Goal: Task Accomplishment & Management: Use online tool/utility

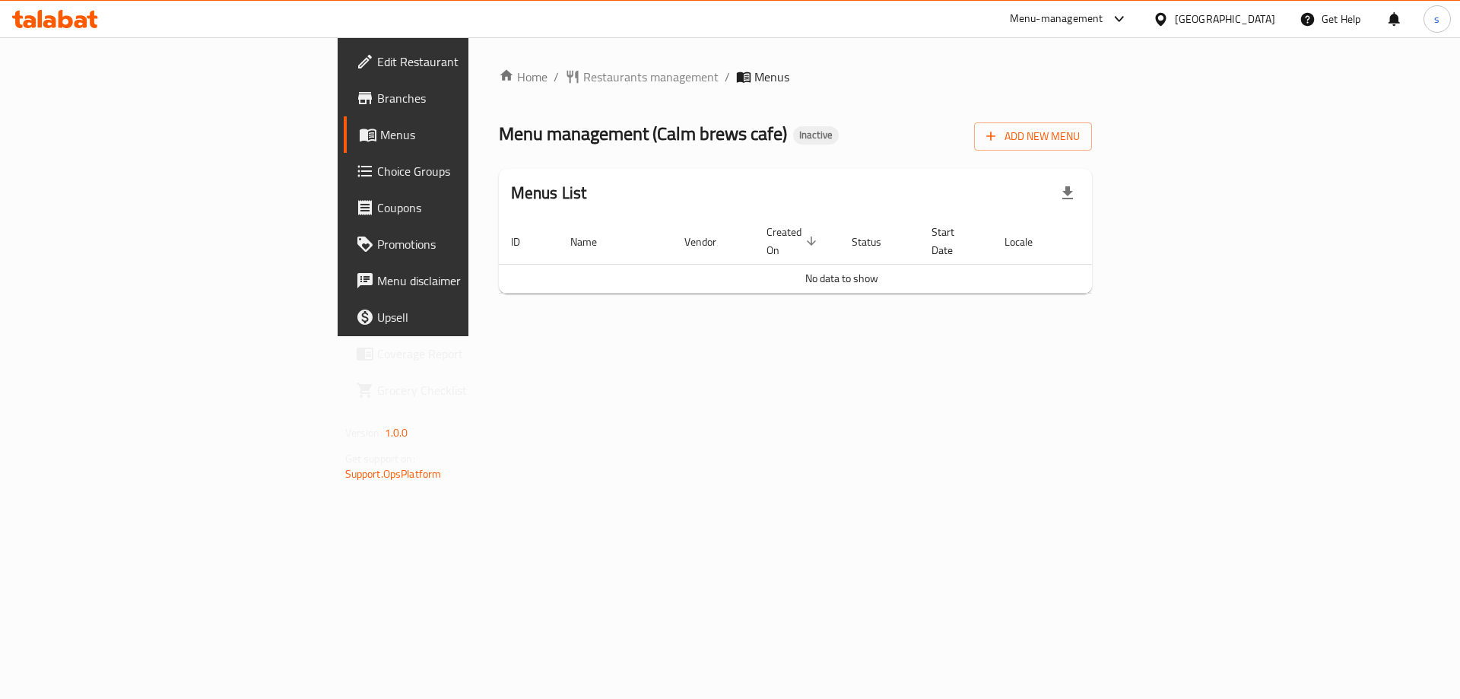
click at [377, 97] on span "Branches" at bounding box center [473, 98] width 192 height 18
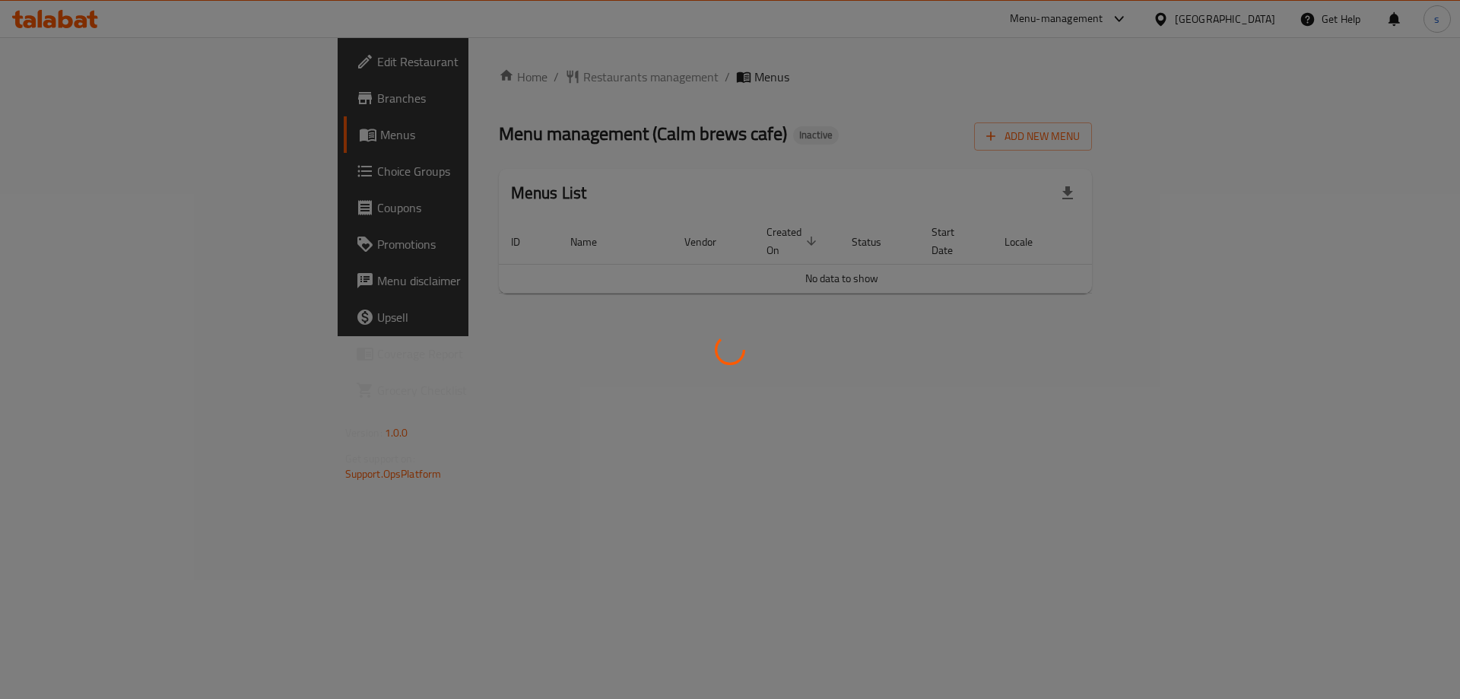
click at [1370, 136] on div at bounding box center [730, 349] width 1460 height 699
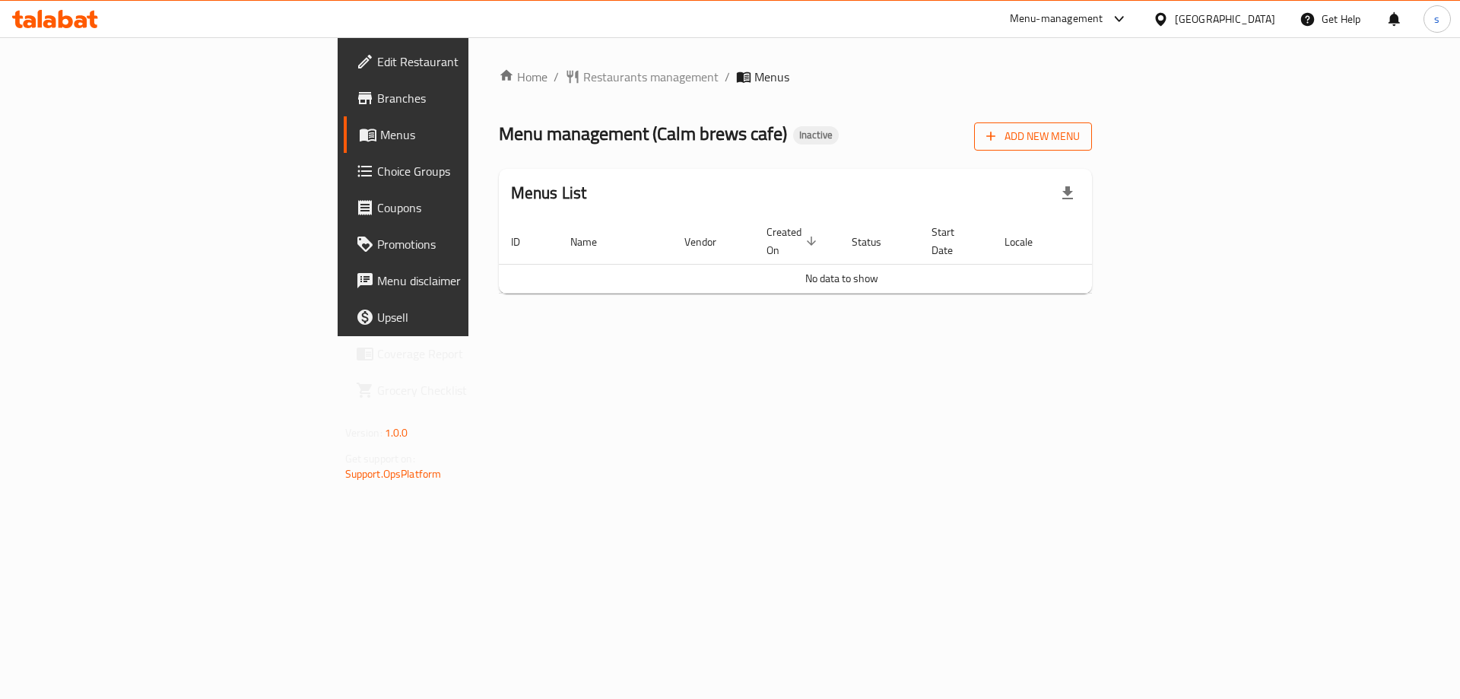
click at [1080, 136] on span "Add New Menu" at bounding box center [1033, 136] width 94 height 19
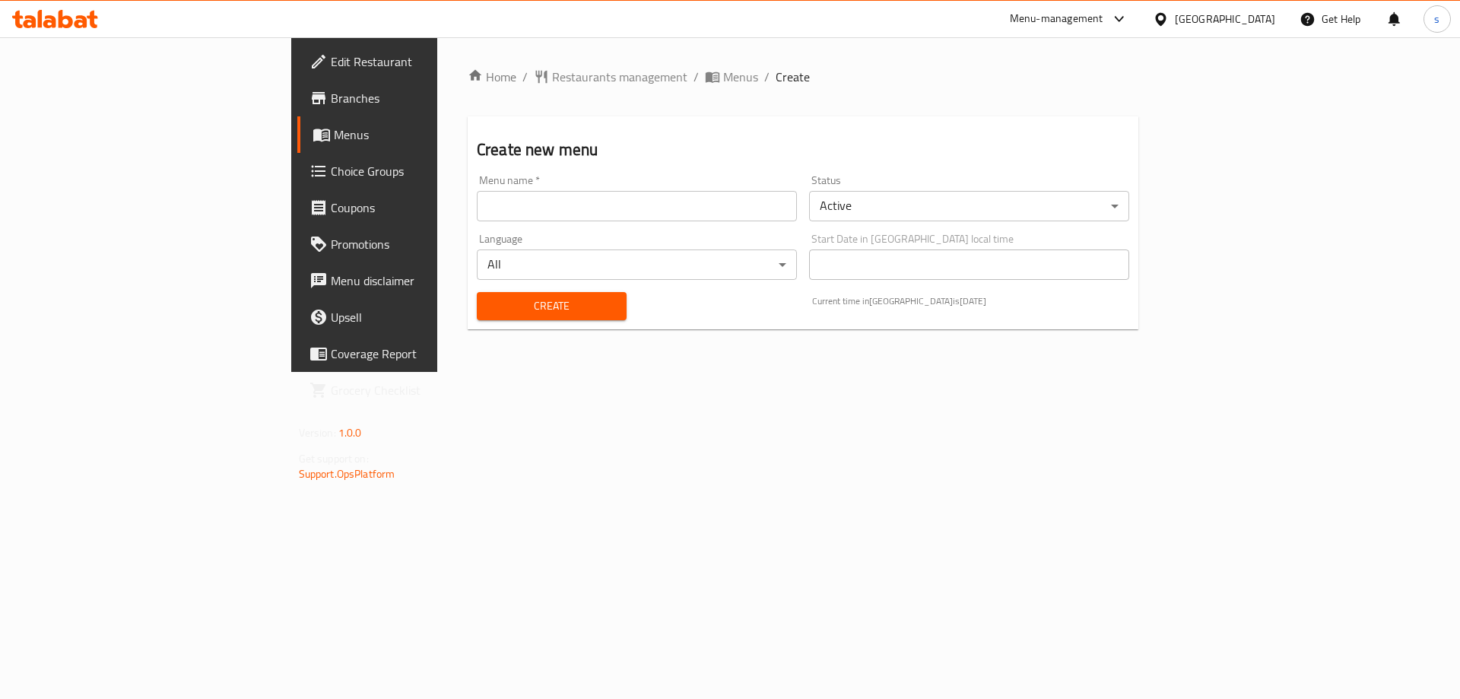
click at [477, 207] on input "text" at bounding box center [637, 206] width 320 height 30
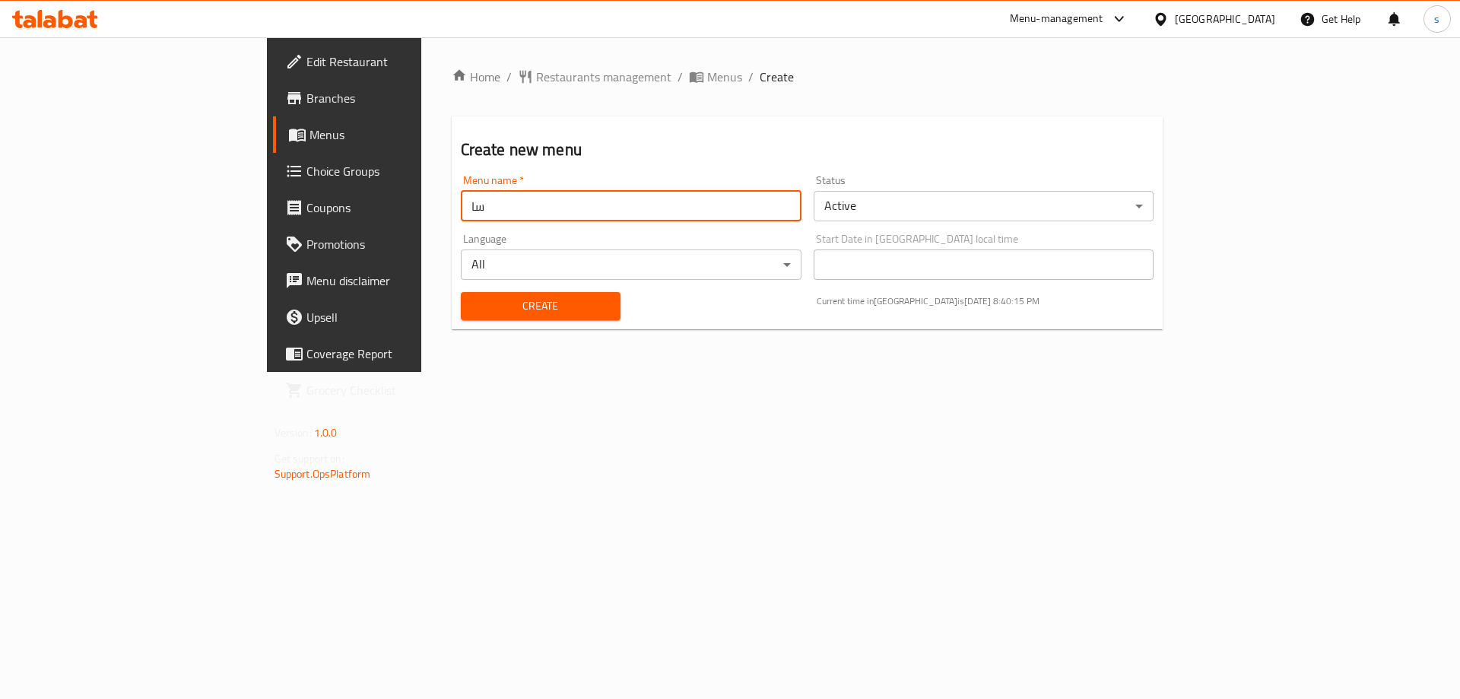
type input "س"
type input "shagy [DATE]"
click at [461, 292] on button "Create" at bounding box center [541, 306] width 160 height 28
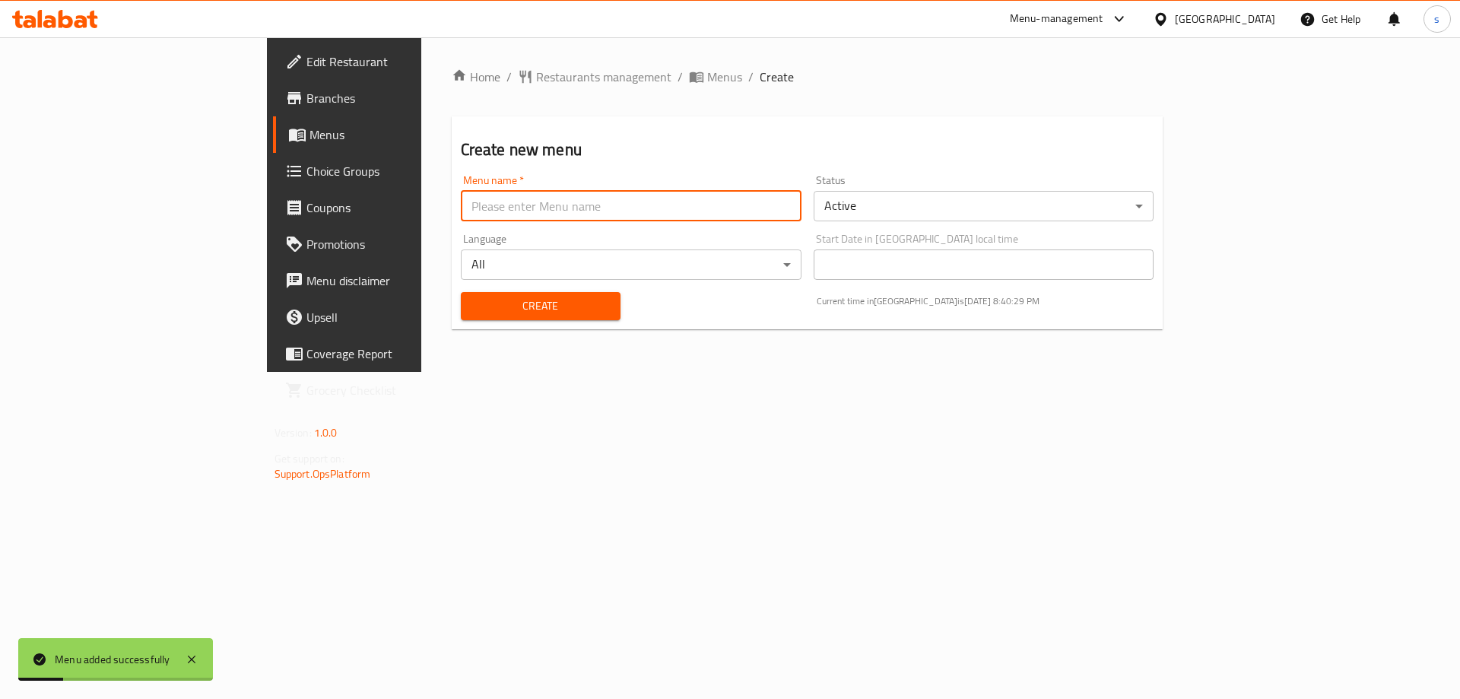
click at [273, 148] on link "Menus" at bounding box center [392, 134] width 238 height 36
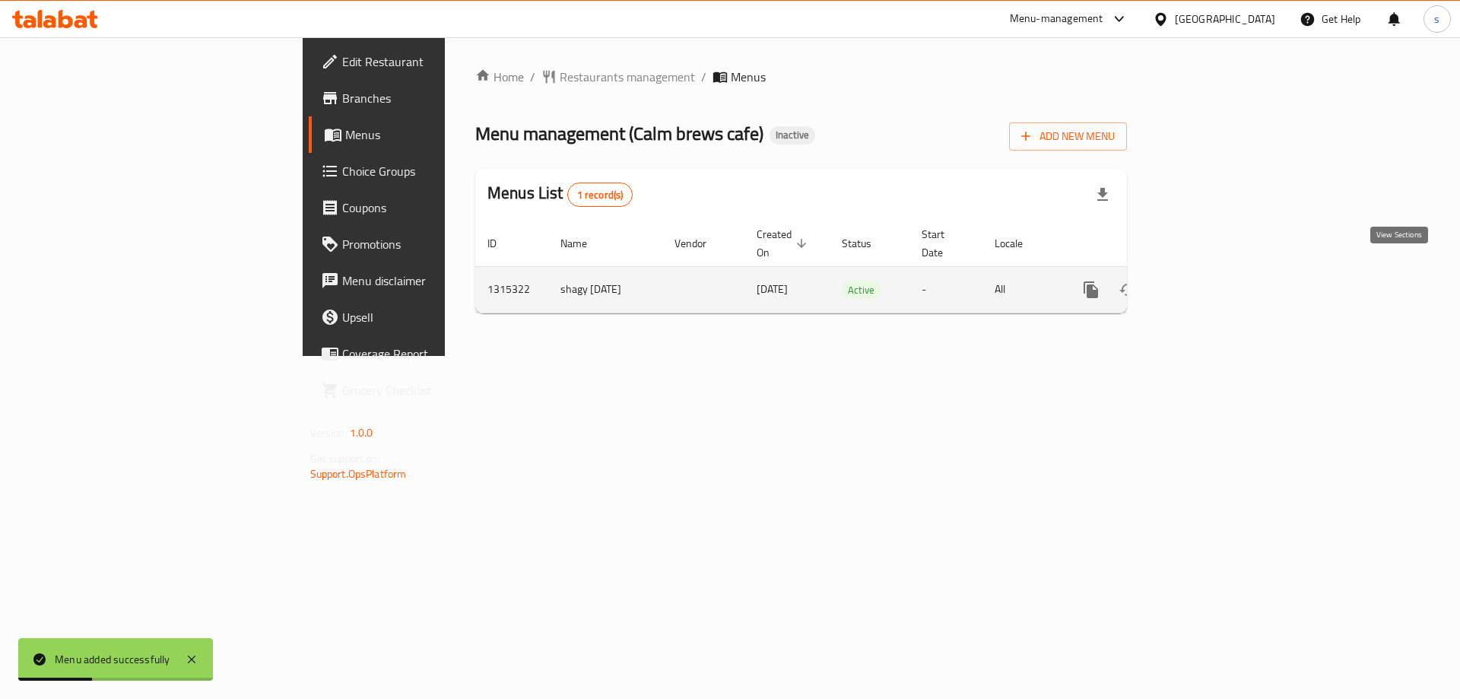
click at [1219, 274] on link "enhanced table" at bounding box center [1200, 289] width 36 height 36
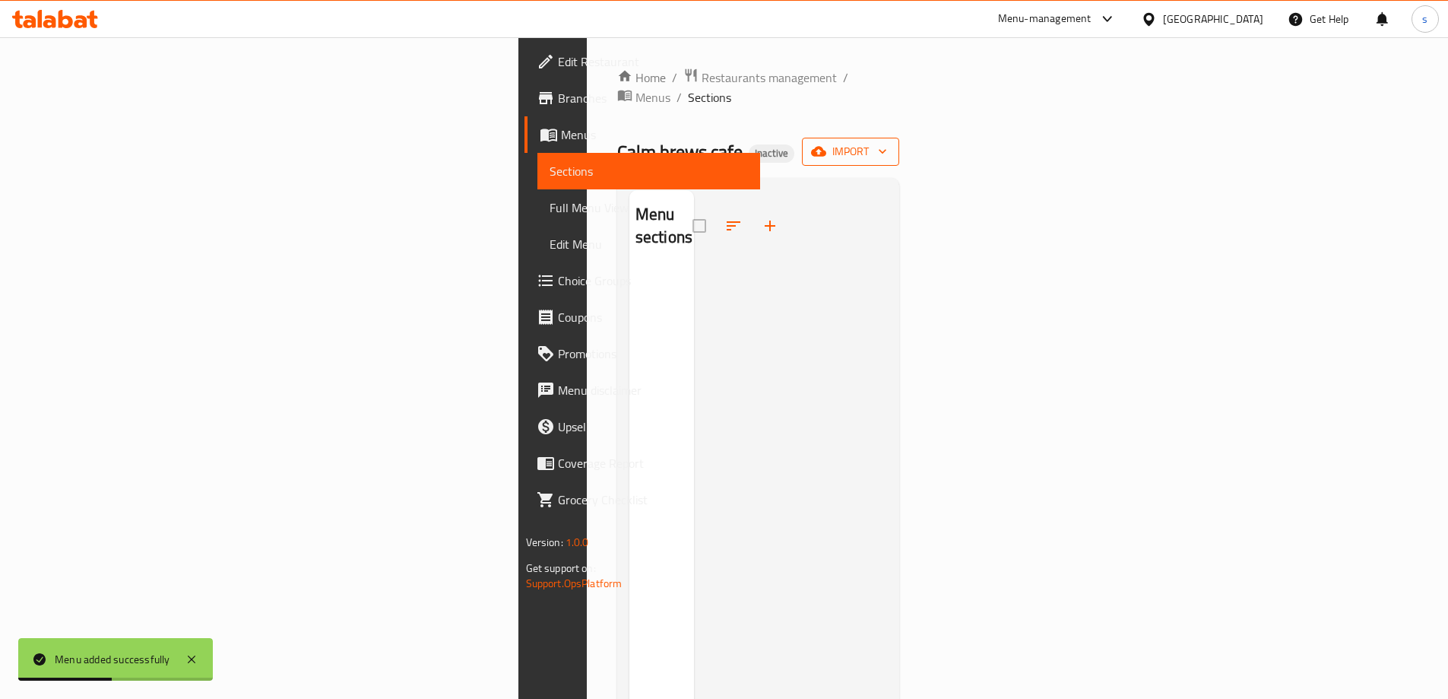
click at [887, 142] on span "import" at bounding box center [850, 151] width 73 height 19
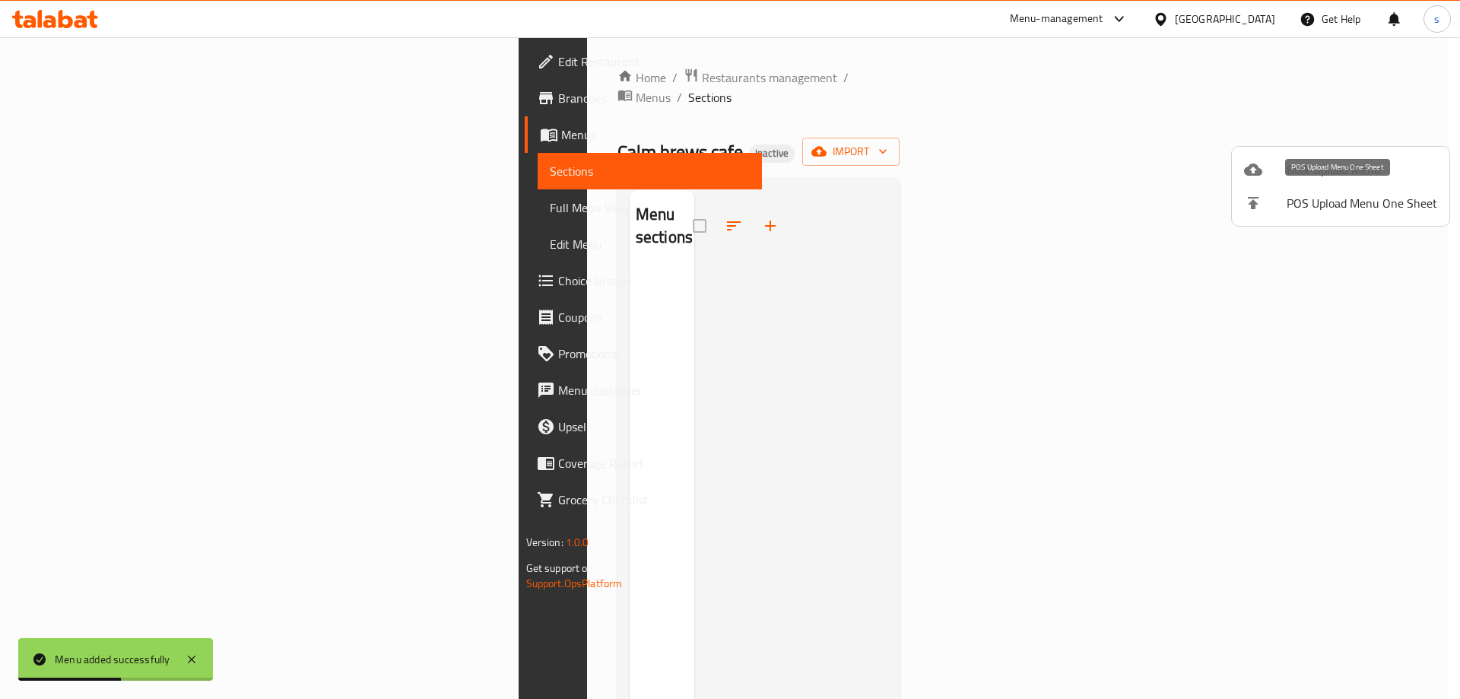
click at [1307, 165] on span "Bulk Upload Menu" at bounding box center [1361, 169] width 151 height 18
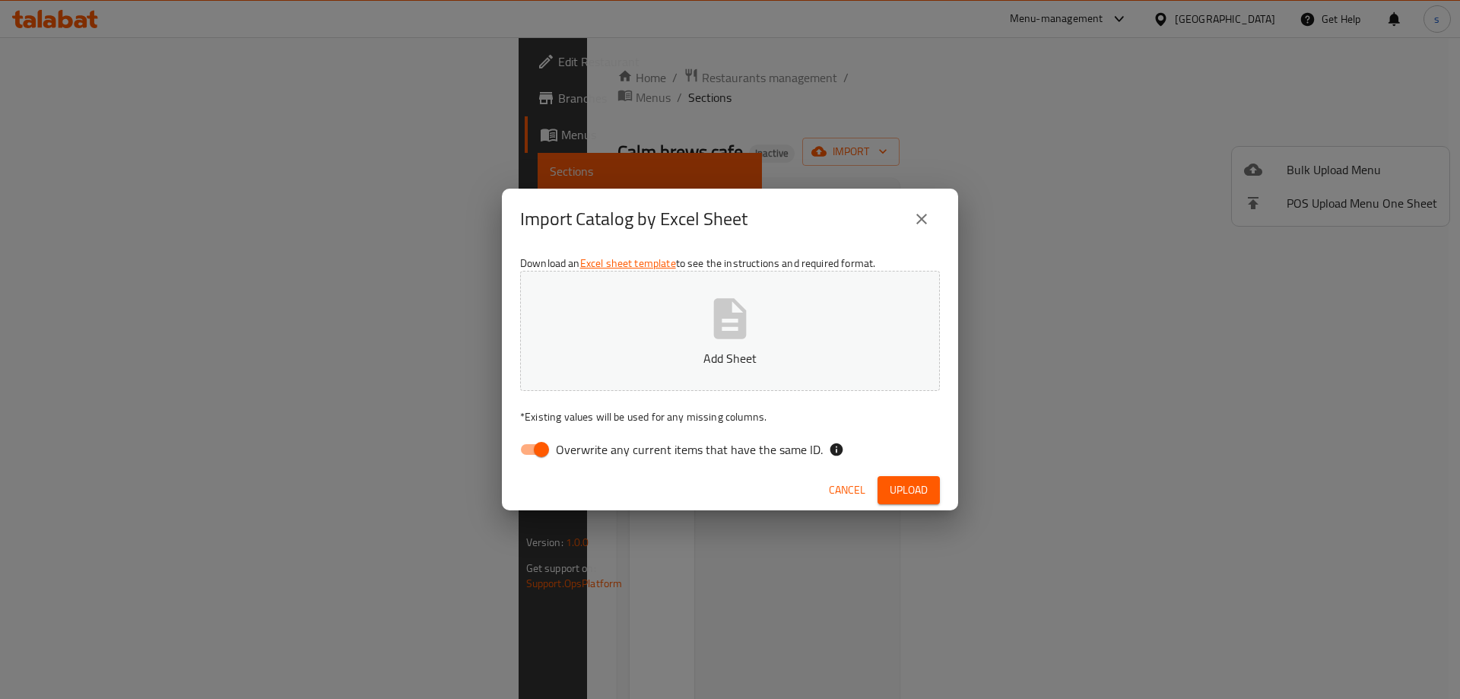
drag, startPoint x: 536, startPoint y: 454, endPoint x: 611, endPoint y: 447, distance: 74.8
click at [536, 454] on input "Overwrite any current items that have the same ID." at bounding box center [541, 449] width 87 height 29
checkbox input "false"
click at [910, 484] on span "Upload" at bounding box center [909, 490] width 38 height 19
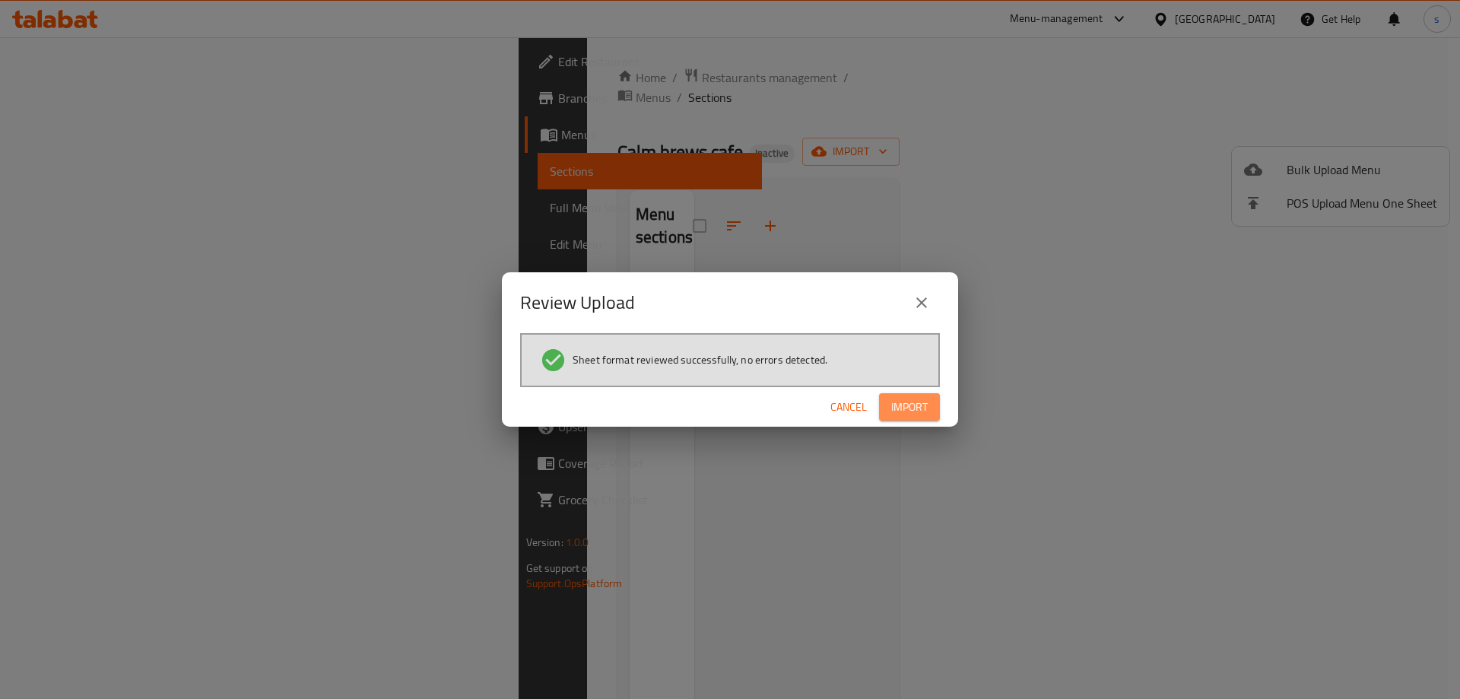
click at [919, 403] on span "Import" at bounding box center [909, 407] width 36 height 19
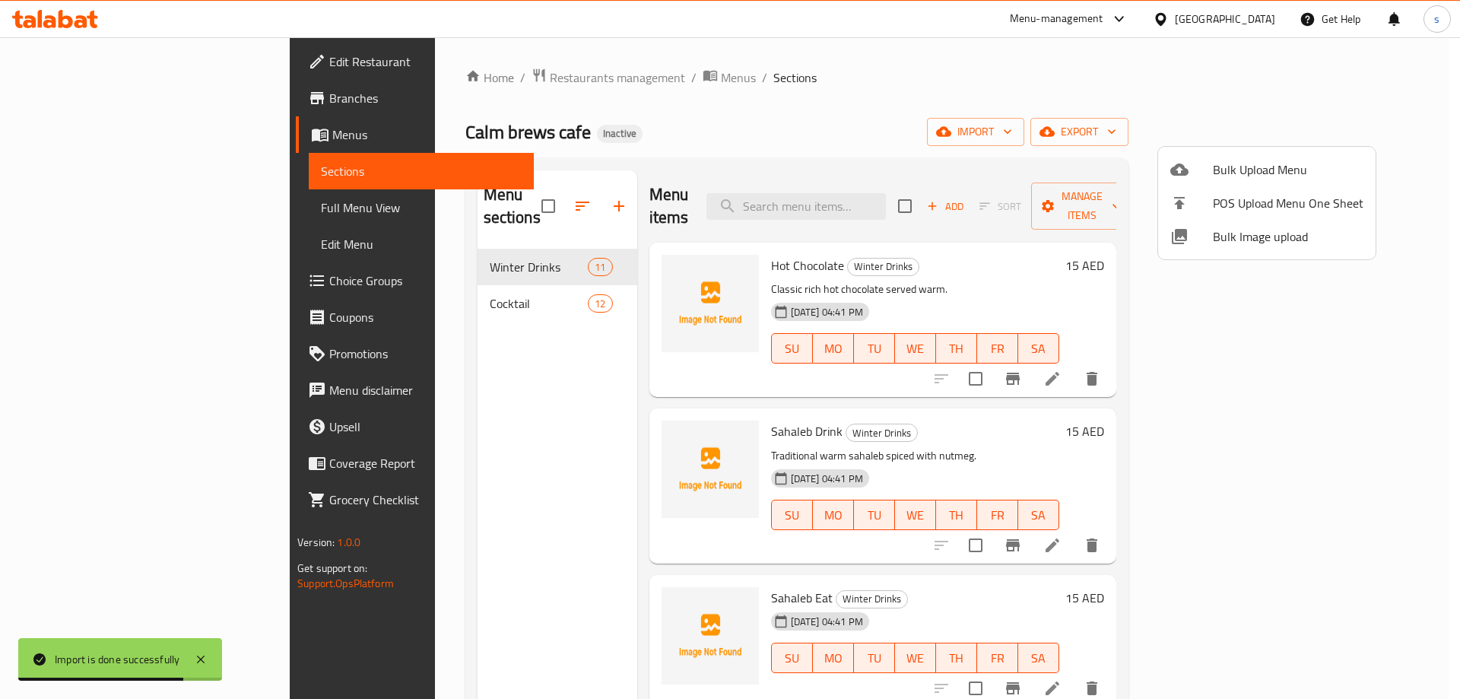
click at [899, 80] on div at bounding box center [730, 349] width 1460 height 699
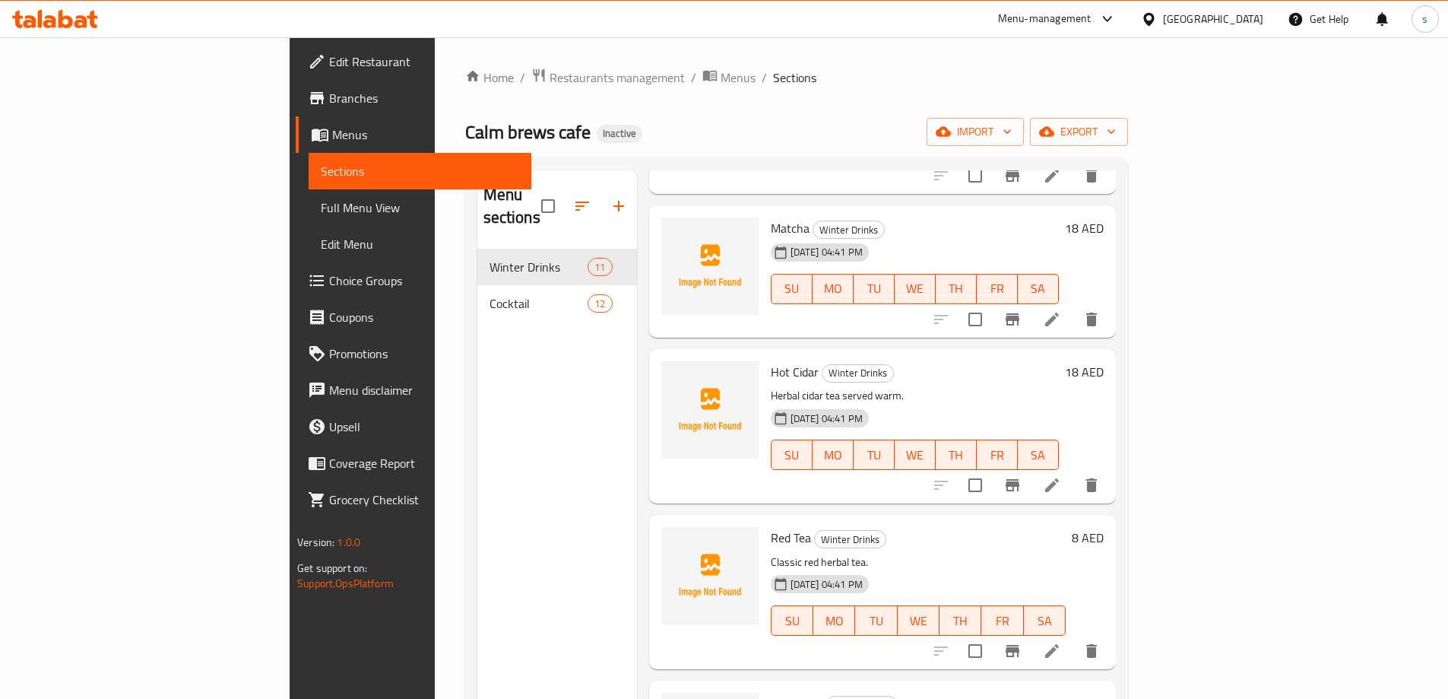
scroll to position [1098, 0]
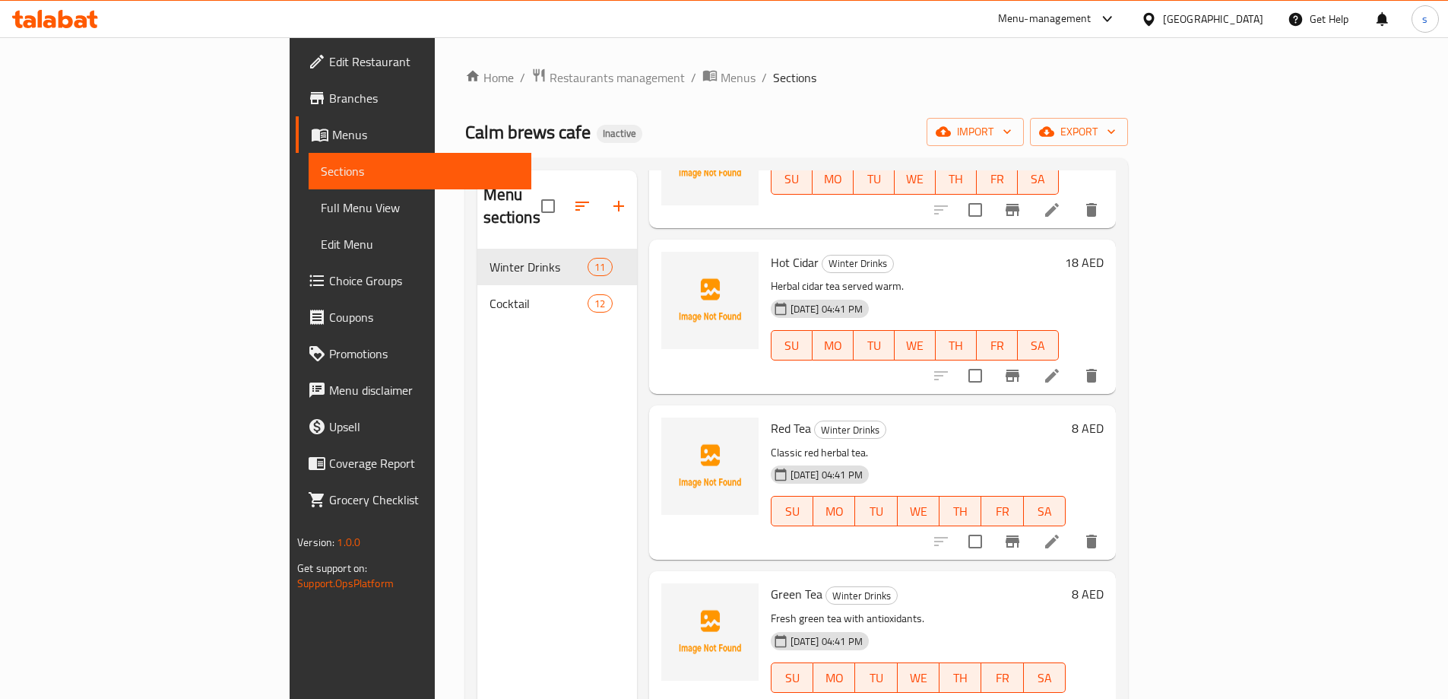
click at [321, 198] on span "Full Menu View" at bounding box center [420, 207] width 198 height 18
